Goal: Information Seeking & Learning: Learn about a topic

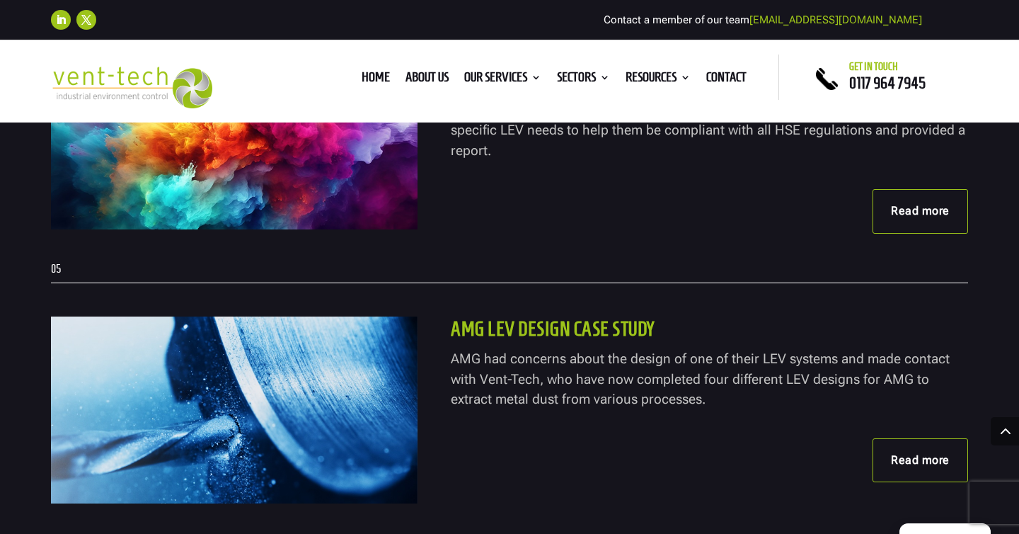
scroll to position [1473, 0]
click at [766, 255] on div "Image Factory LEV tests and new installation for a print company Vent-Tech then…" at bounding box center [509, 135] width 917 height 255
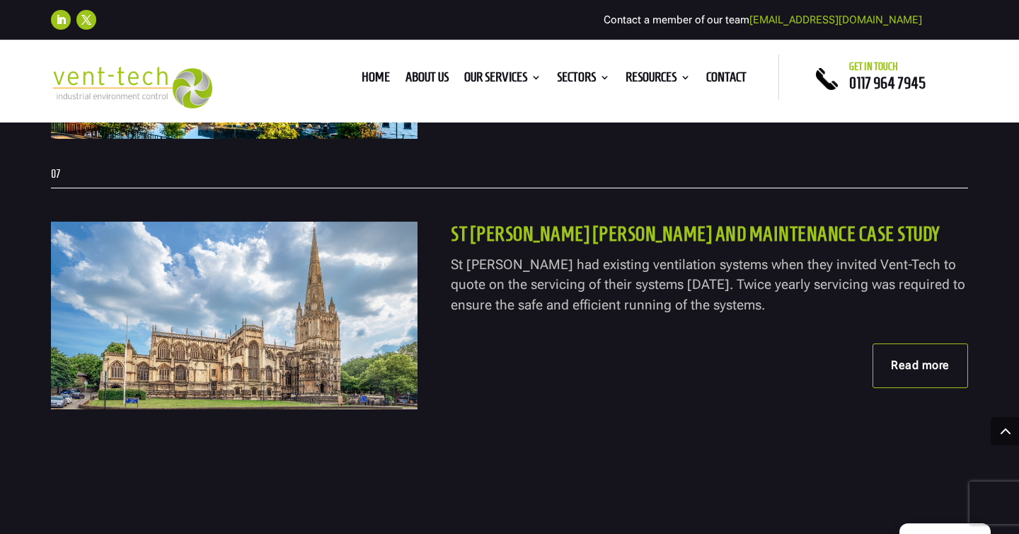
scroll to position [2111, 0]
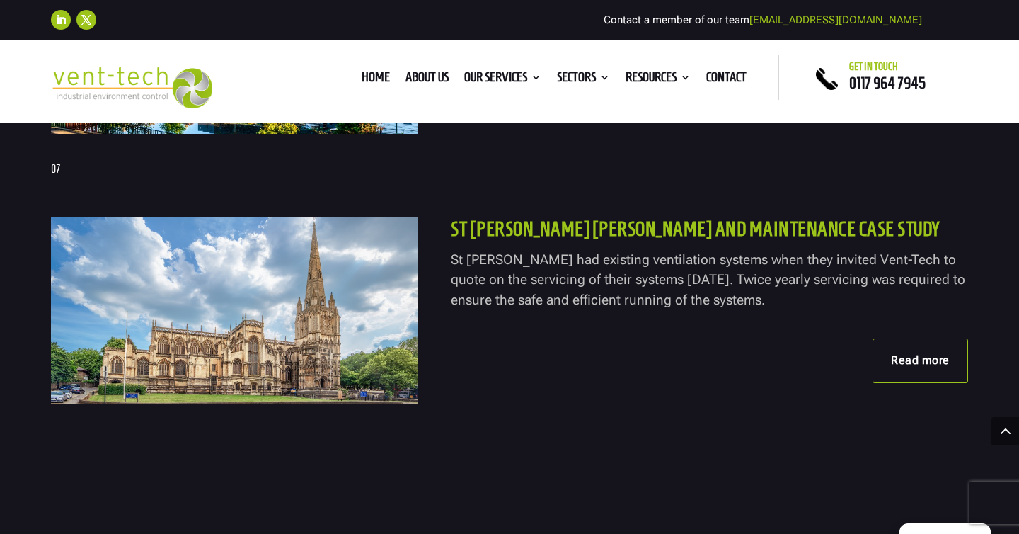
click at [941, 359] on link "Read more" at bounding box center [920, 360] width 96 height 44
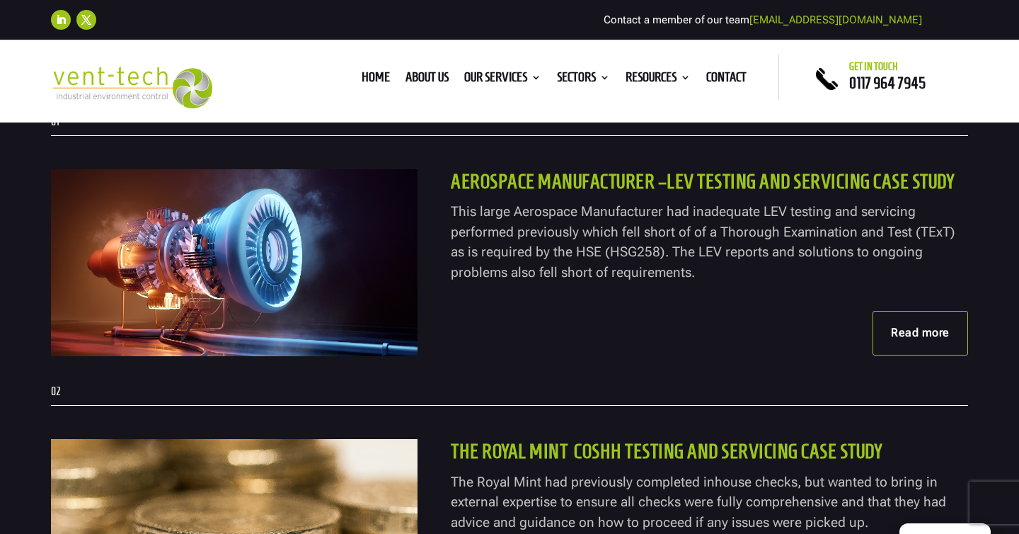
scroll to position [529, 0]
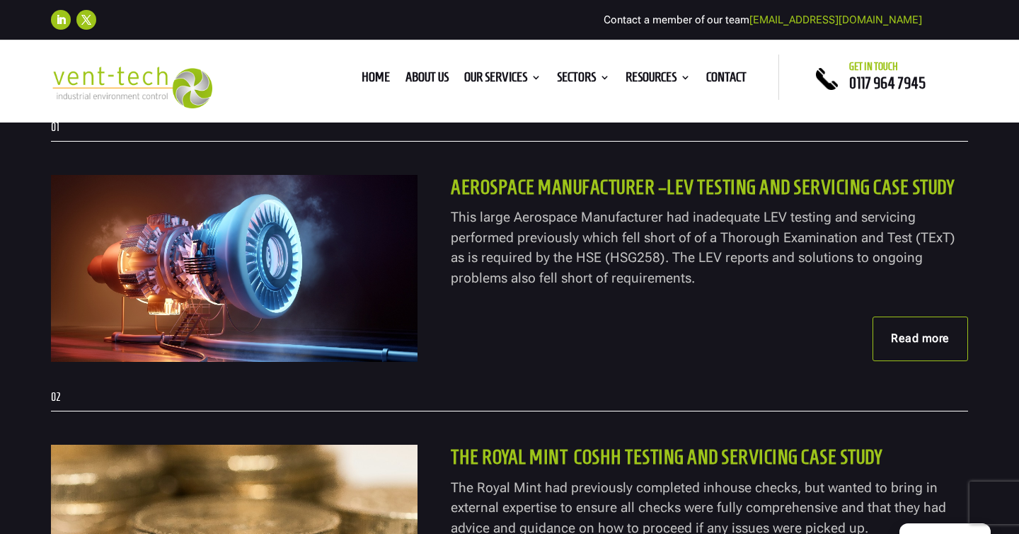
click at [880, 345] on link "Read more" at bounding box center [920, 338] width 96 height 44
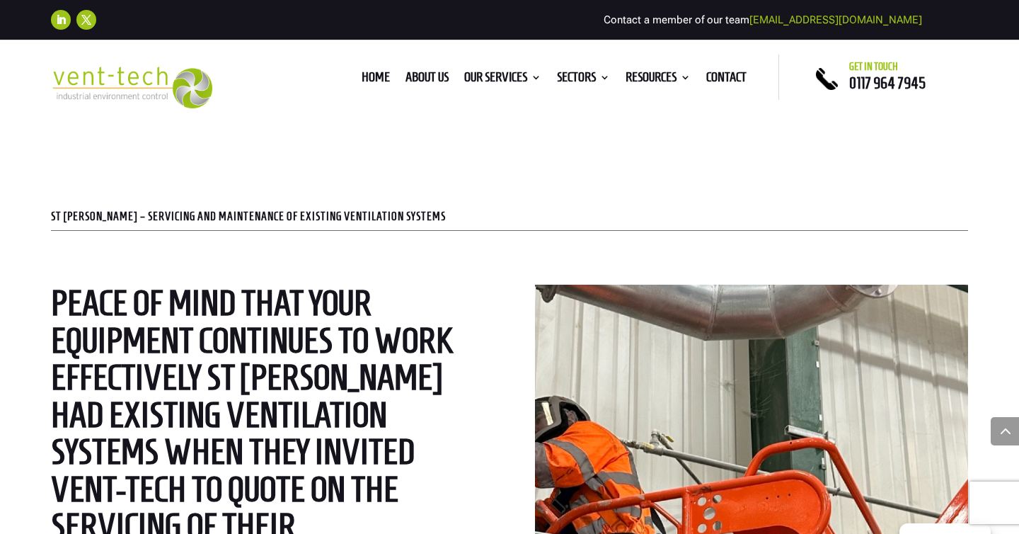
scroll to position [501, 0]
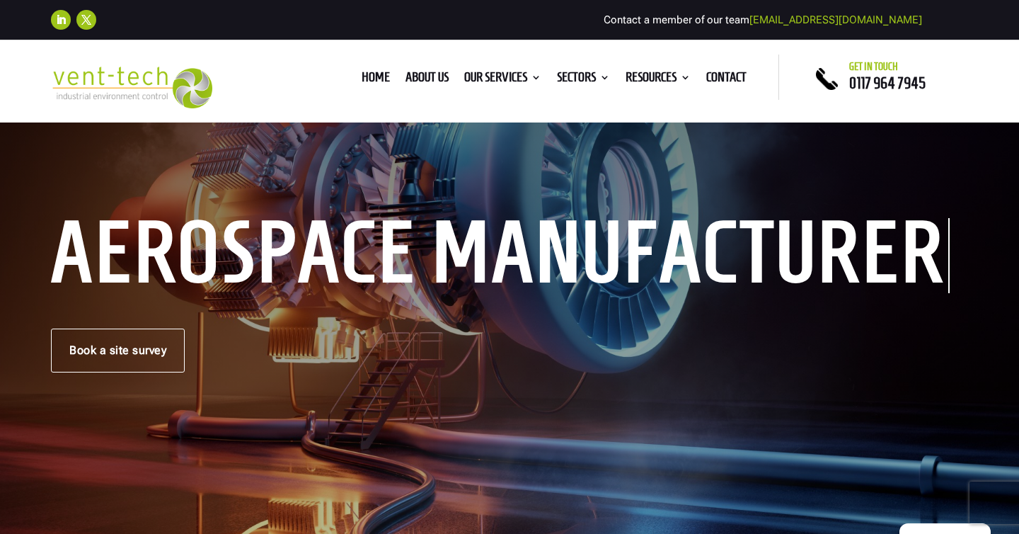
scroll to position [127, 0]
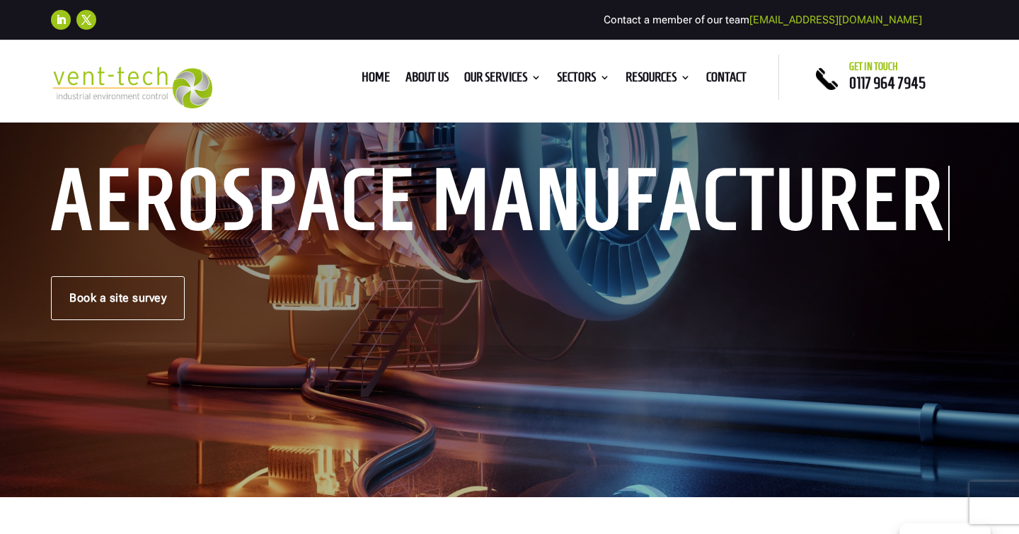
click at [611, 260] on div "Aerospace Manufacturer Book a site survey" at bounding box center [509, 245] width 917 height 150
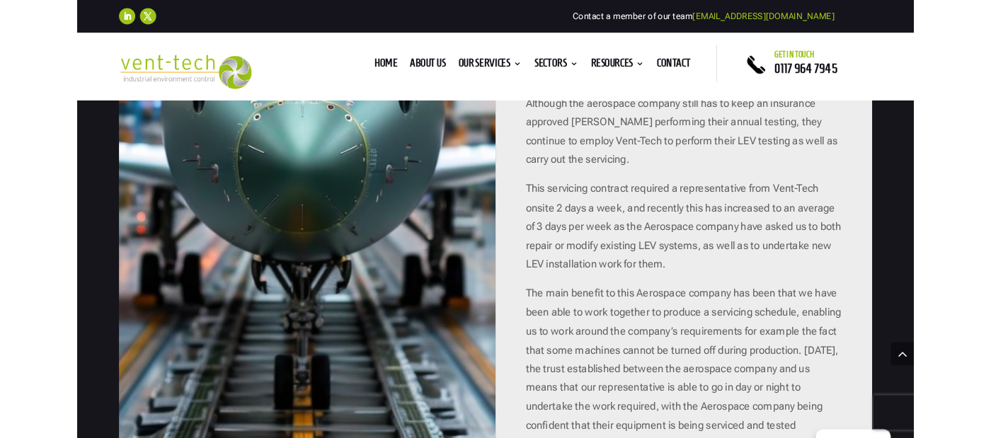
scroll to position [1879, 0]
